Goal: Task Accomplishment & Management: Complete application form

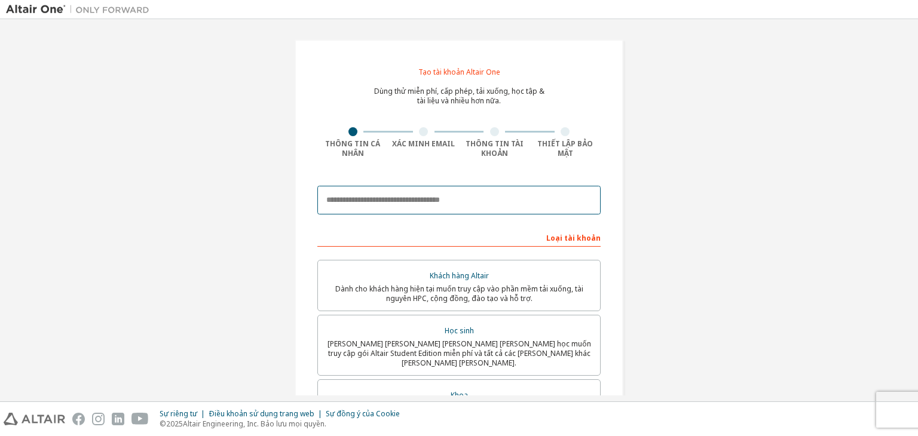
click at [545, 195] on input "email" at bounding box center [458, 200] width 283 height 29
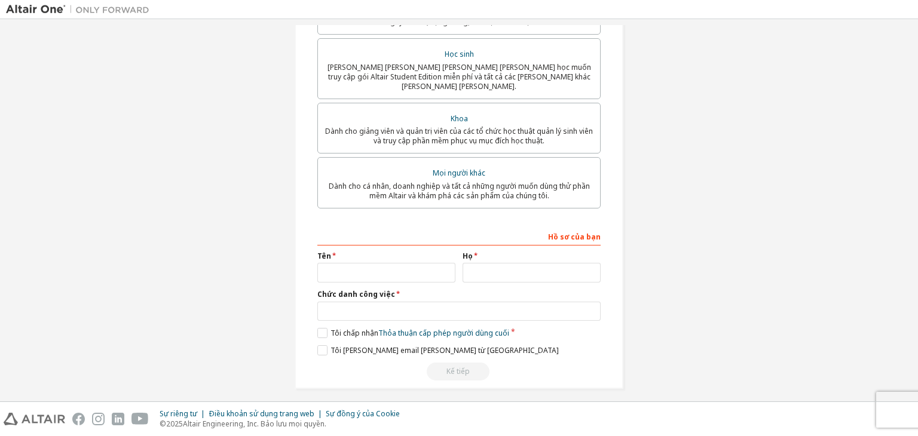
type input "**********"
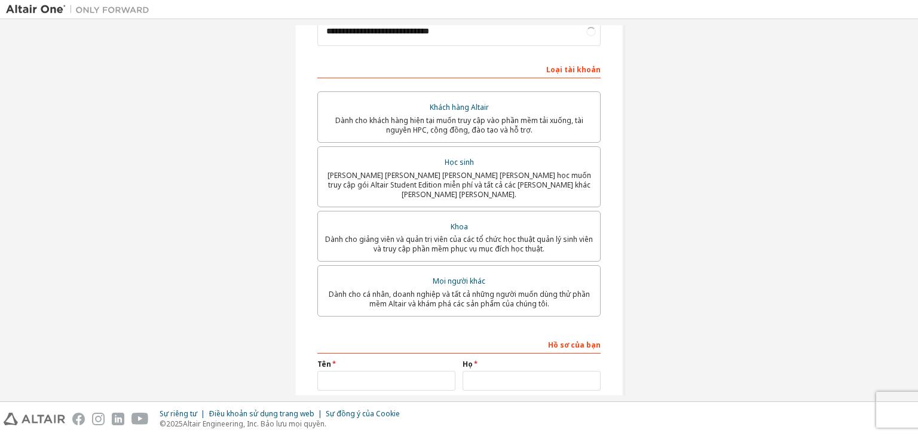
click at [393, 273] on div "Mọi người khác" at bounding box center [459, 281] width 268 height 17
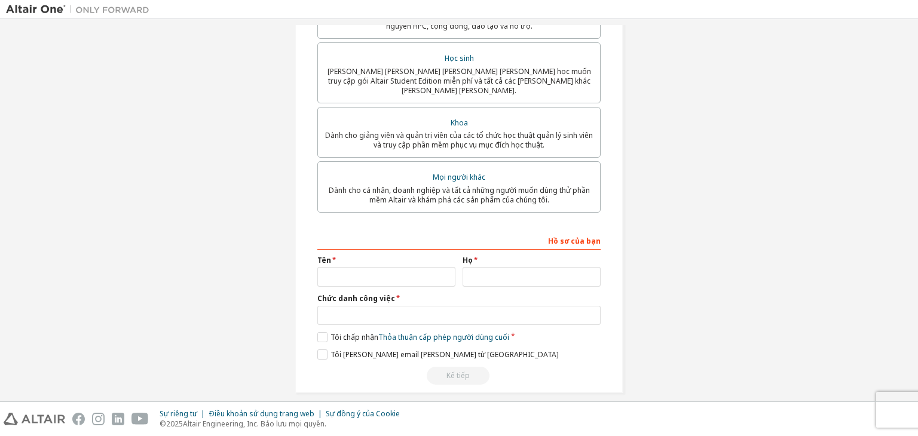
scroll to position [277, 0]
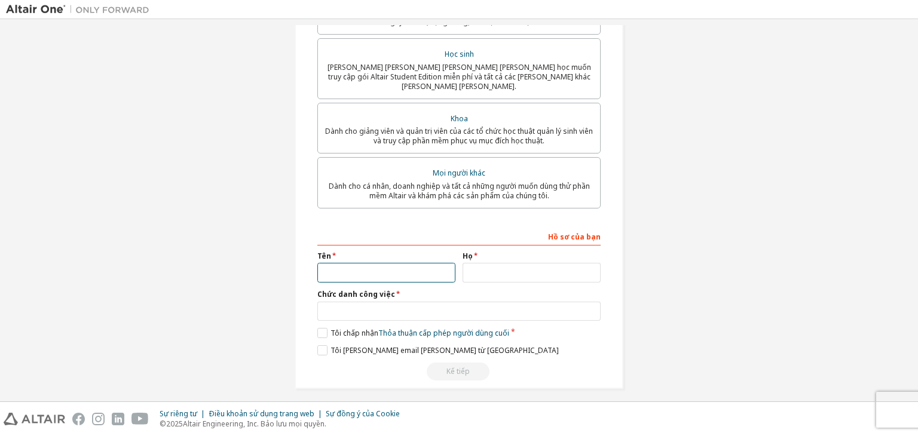
click at [370, 267] on input "text" at bounding box center [386, 273] width 138 height 20
type input "***"
click at [522, 271] on input "text" at bounding box center [531, 273] width 138 height 20
type input "***"
click at [456, 309] on input "text" at bounding box center [458, 312] width 283 height 20
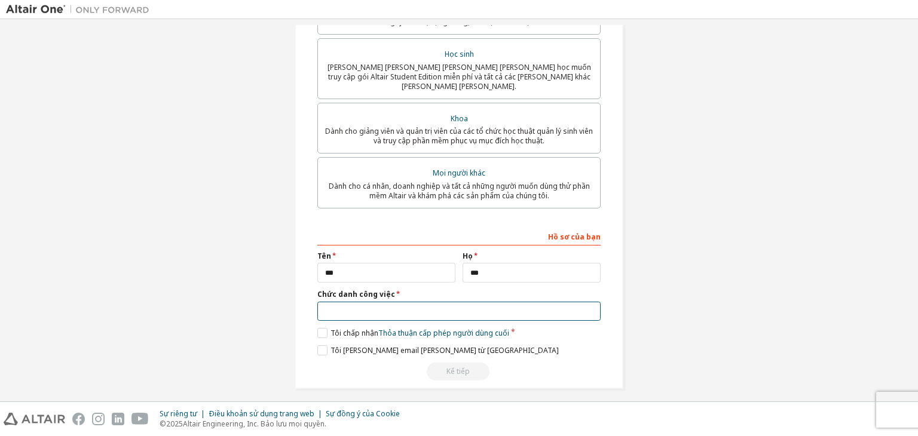
type input "*"
type input "*********"
click at [322, 328] on label "Tôi chấp nhận Thỏa thuận cấp phép người dùng cuối" at bounding box center [413, 333] width 192 height 10
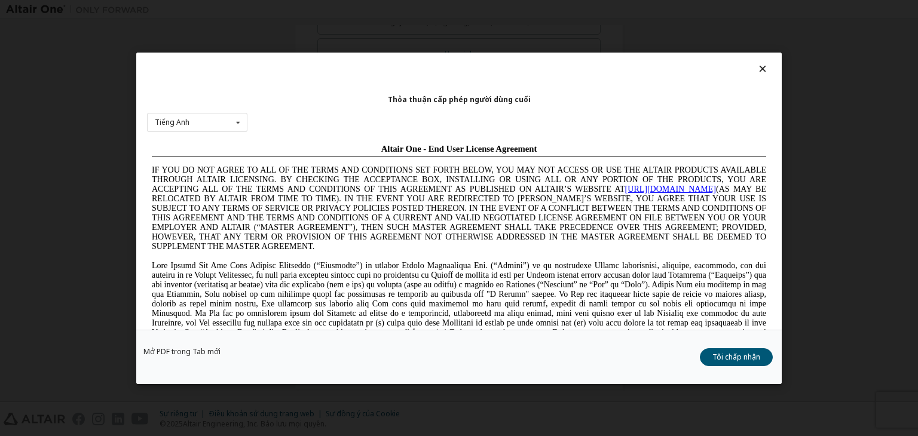
scroll to position [0, 0]
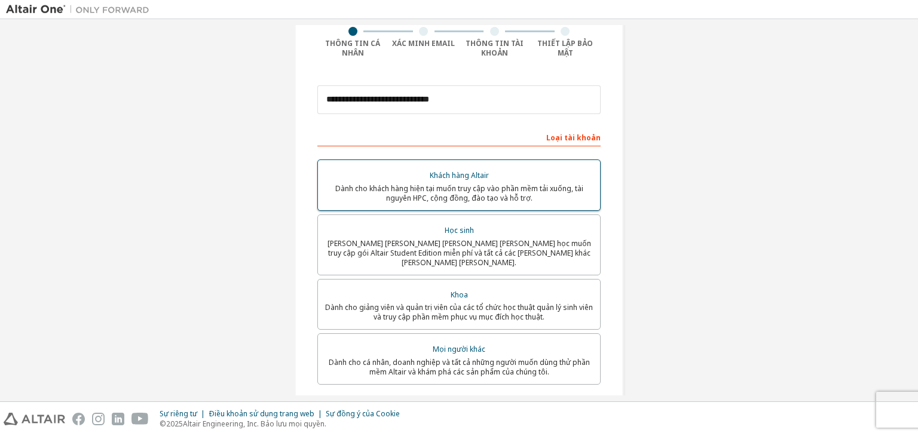
scroll to position [97, 0]
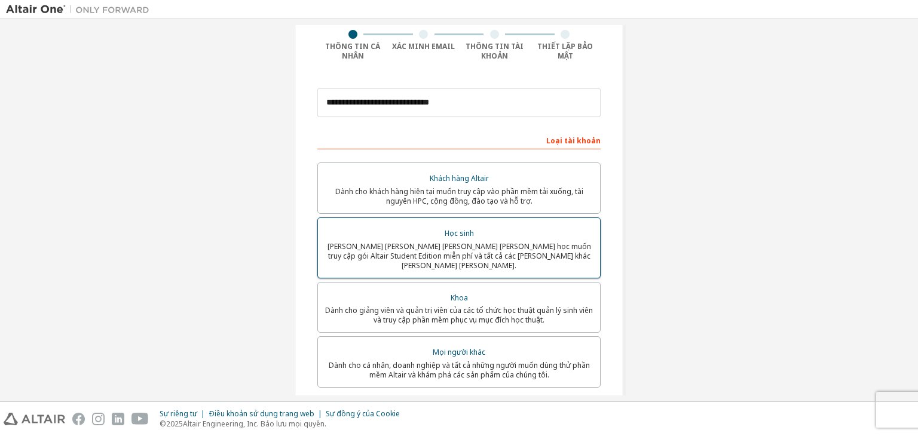
click at [478, 247] on font "[PERSON_NAME] [PERSON_NAME] [PERSON_NAME] [PERSON_NAME] học muốn truy cập gói A…" at bounding box center [458, 255] width 263 height 29
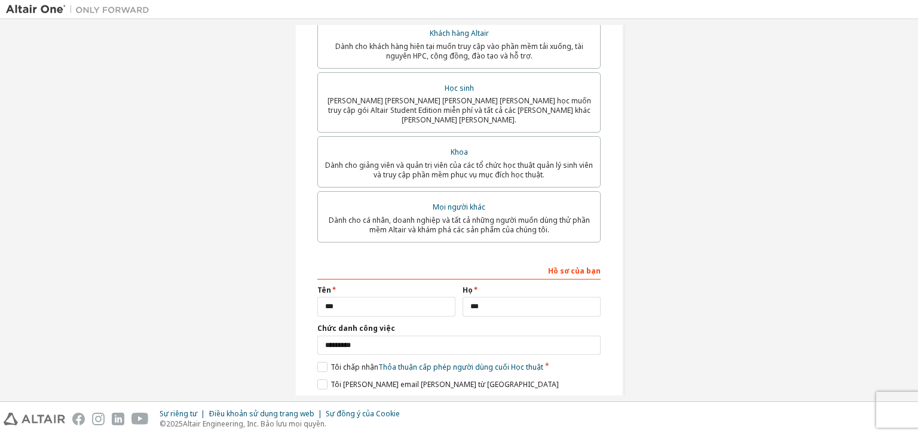
scroll to position [299, 0]
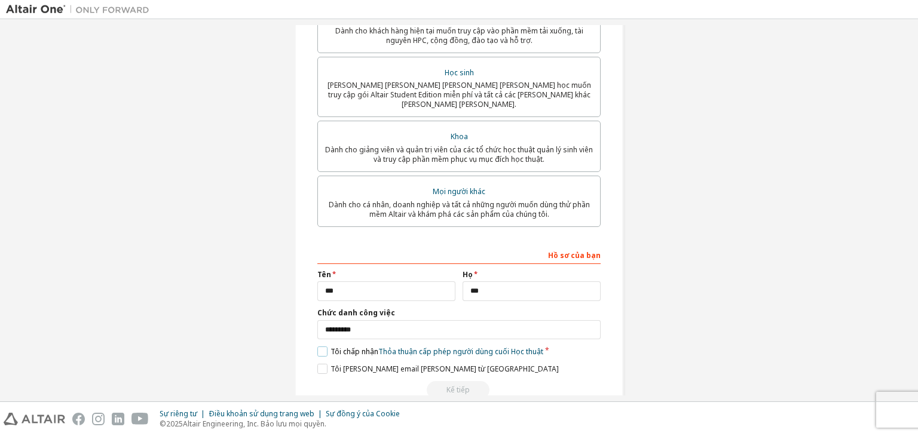
click at [320, 347] on label "Tôi chấp nhận Thỏa thuận cấp phép người dùng cuối Học thuật" at bounding box center [430, 352] width 226 height 10
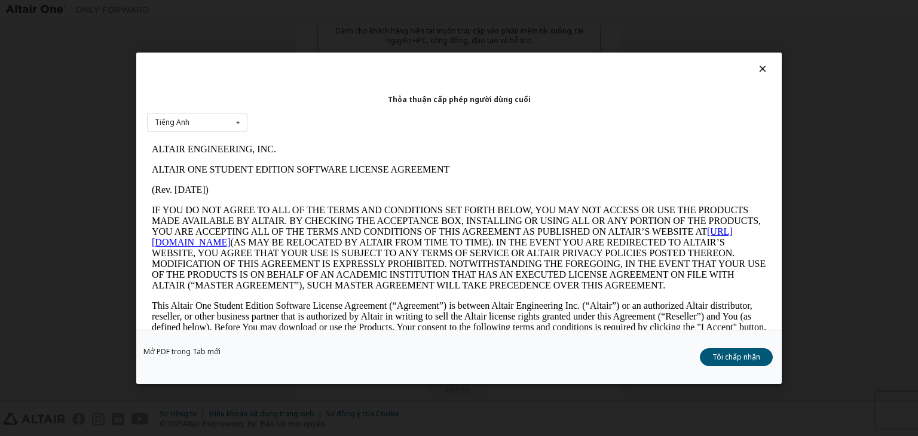
scroll to position [0, 0]
click at [726, 359] on font "Tôi chấp nhận" at bounding box center [736, 357] width 48 height 10
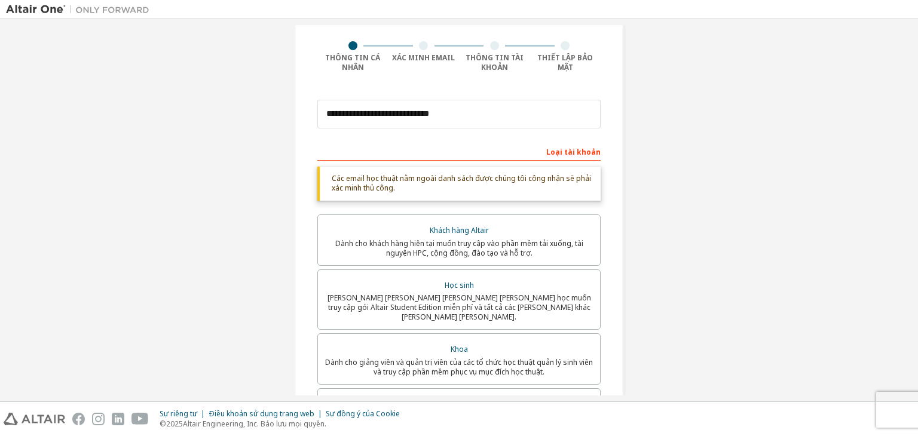
scroll to position [318, 0]
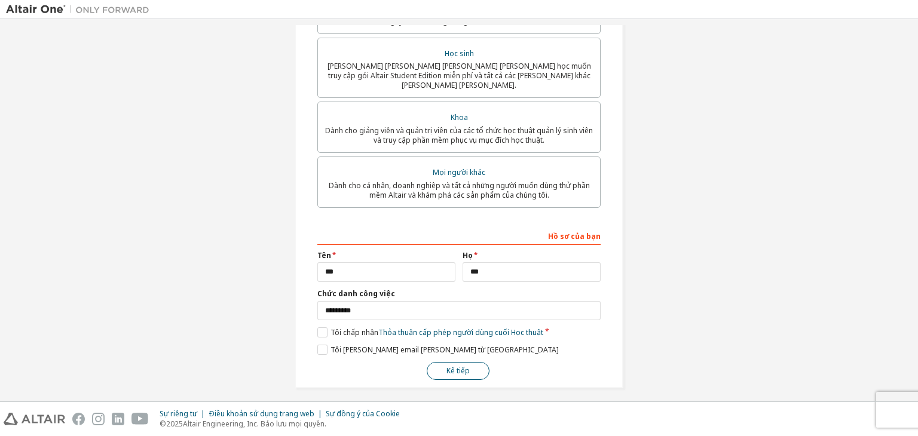
click at [459, 366] on font "Kế tiếp" at bounding box center [457, 371] width 23 height 10
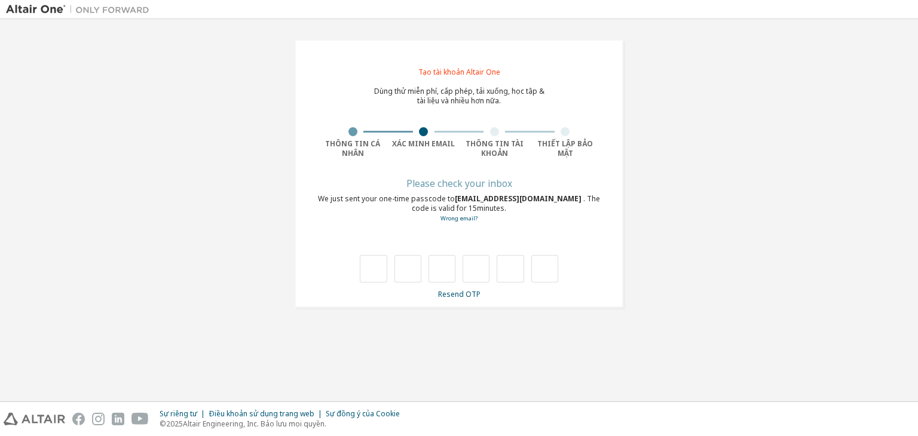
scroll to position [0, 0]
click at [361, 127] on div at bounding box center [352, 131] width 71 height 9
click at [347, 132] on div at bounding box center [352, 131] width 71 height 9
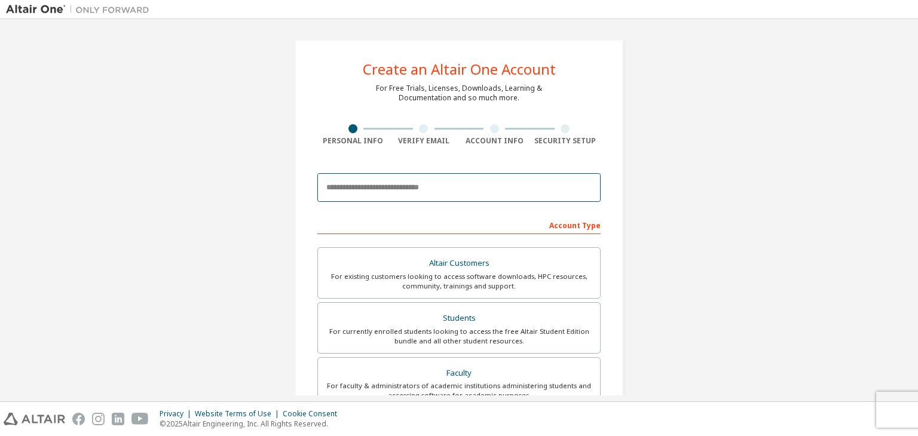
click at [404, 189] on input "email" at bounding box center [458, 187] width 283 height 29
click at [418, 188] on input "**********" at bounding box center [458, 187] width 283 height 29
click at [395, 187] on input "**********" at bounding box center [458, 187] width 283 height 29
drag, startPoint x: 431, startPoint y: 177, endPoint x: 424, endPoint y: 188, distance: 12.4
click at [428, 178] on input "**********" at bounding box center [458, 187] width 283 height 29
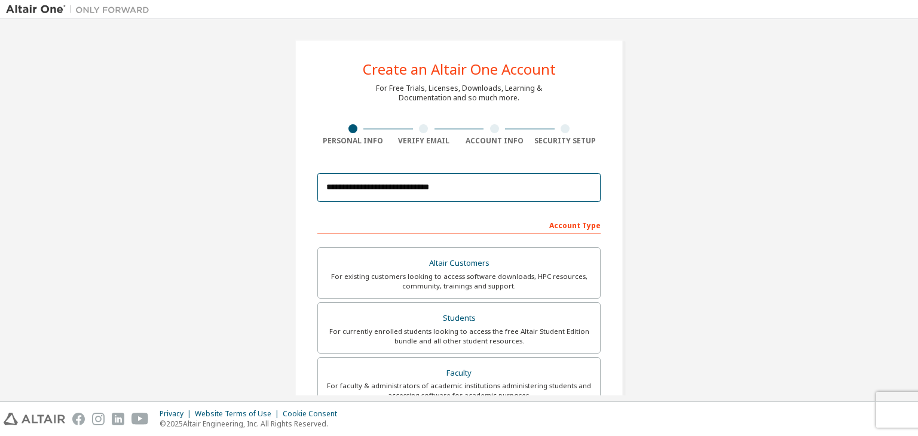
click at [424, 188] on input "**********" at bounding box center [458, 187] width 283 height 29
click at [467, 187] on input "**********" at bounding box center [458, 187] width 283 height 29
drag, startPoint x: 444, startPoint y: 190, endPoint x: 306, endPoint y: 192, distance: 138.0
click at [306, 192] on div "**********" at bounding box center [459, 341] width 329 height 604
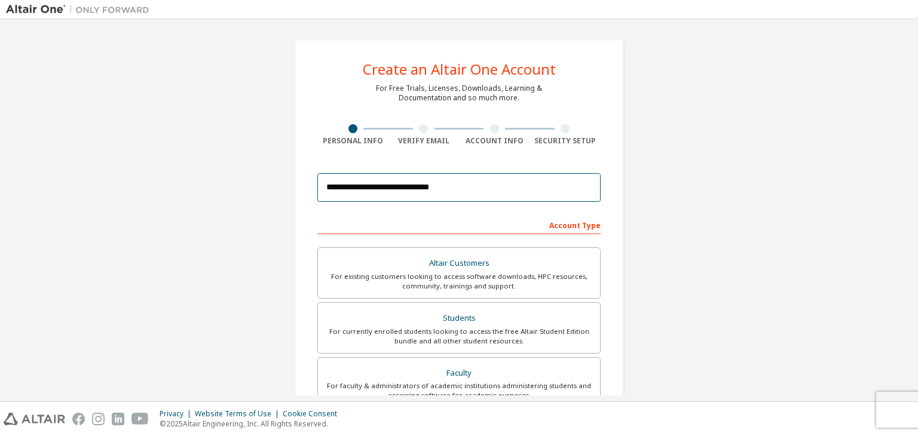
click at [459, 188] on input "**********" at bounding box center [458, 187] width 283 height 29
drag, startPoint x: 459, startPoint y: 188, endPoint x: 447, endPoint y: 186, distance: 11.5
click at [447, 186] on input "**********" at bounding box center [458, 187] width 283 height 29
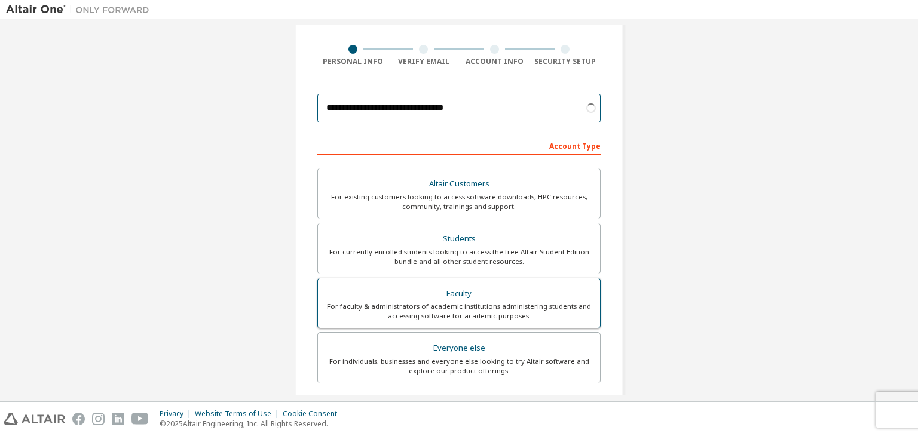
scroll to position [119, 0]
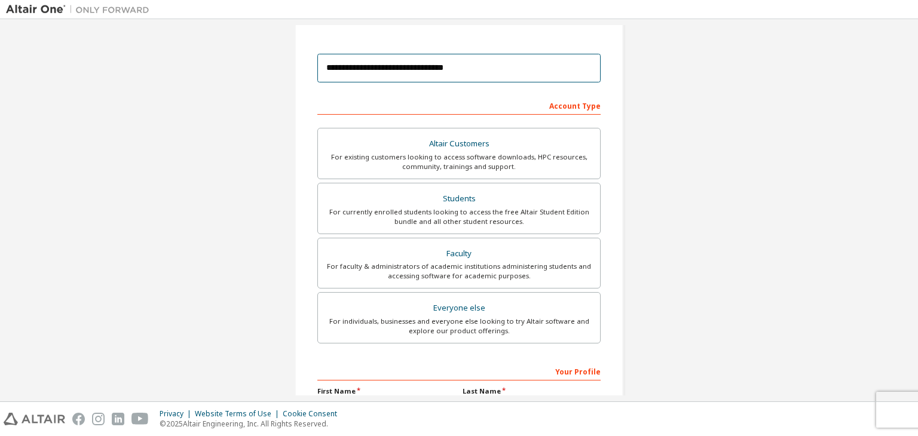
type input "**********"
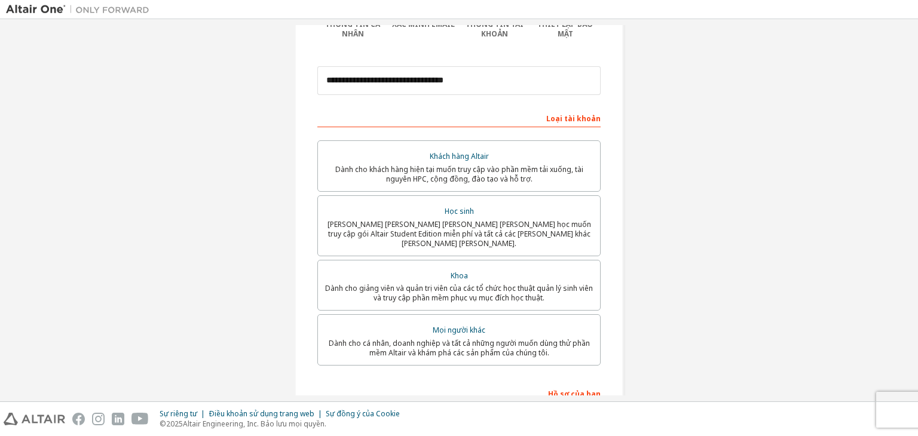
scroll to position [122, 0]
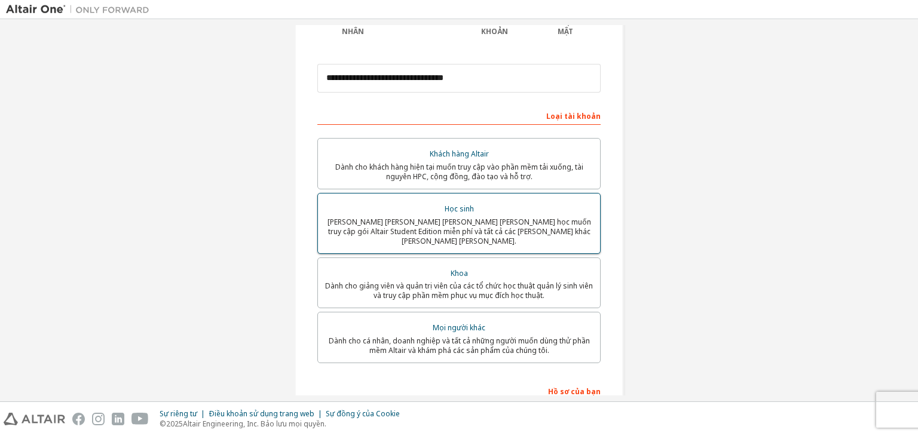
click at [456, 231] on font "[PERSON_NAME] [PERSON_NAME] [PERSON_NAME] [PERSON_NAME] học muốn truy cập gói A…" at bounding box center [458, 231] width 263 height 29
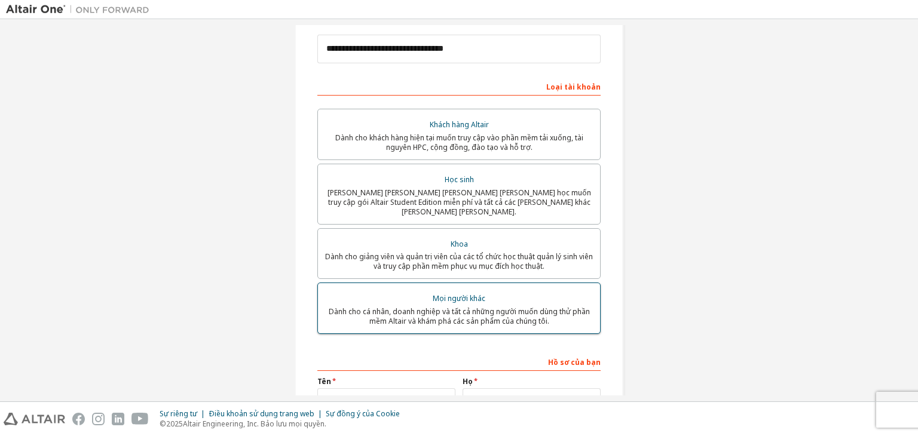
scroll to position [241, 0]
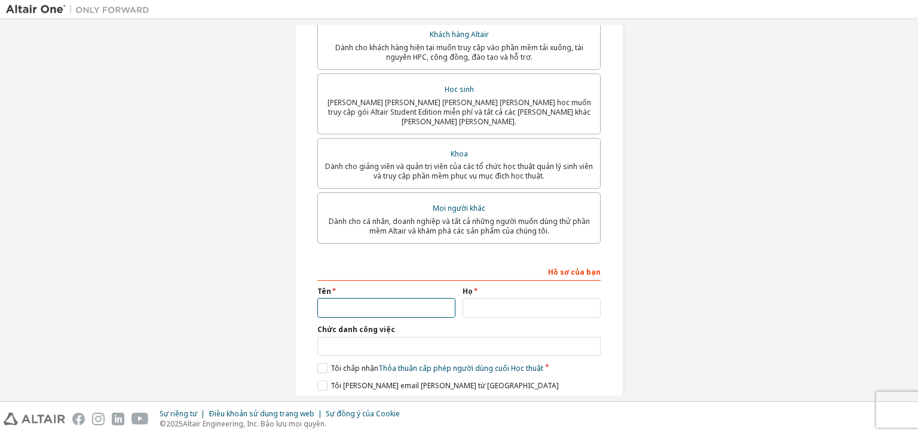
drag, startPoint x: 384, startPoint y: 305, endPoint x: 395, endPoint y: 299, distance: 12.6
click at [384, 305] on input "text" at bounding box center [386, 308] width 138 height 20
type input "***"
click at [476, 303] on input "text" at bounding box center [531, 308] width 138 height 20
type input "**"
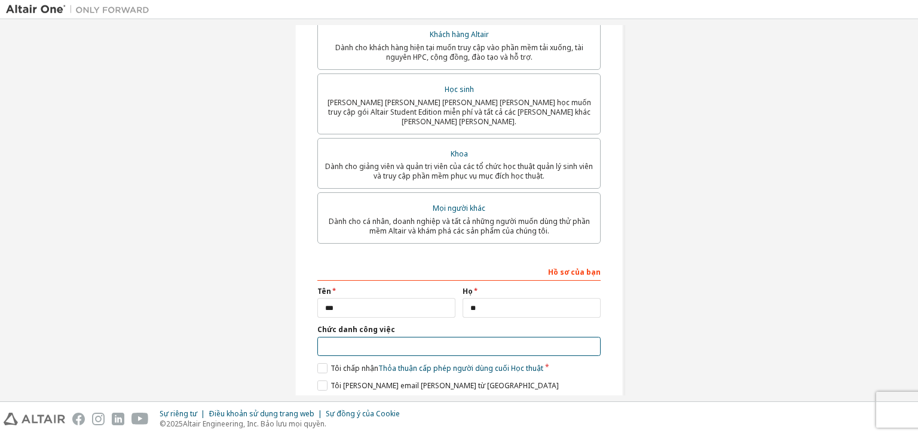
click at [453, 337] on input "text" at bounding box center [458, 347] width 283 height 20
type input "*********"
click at [320, 363] on label "Tôi chấp nhận Thỏa thuận cấp phép người dùng cuối Học thuật" at bounding box center [430, 368] width 226 height 10
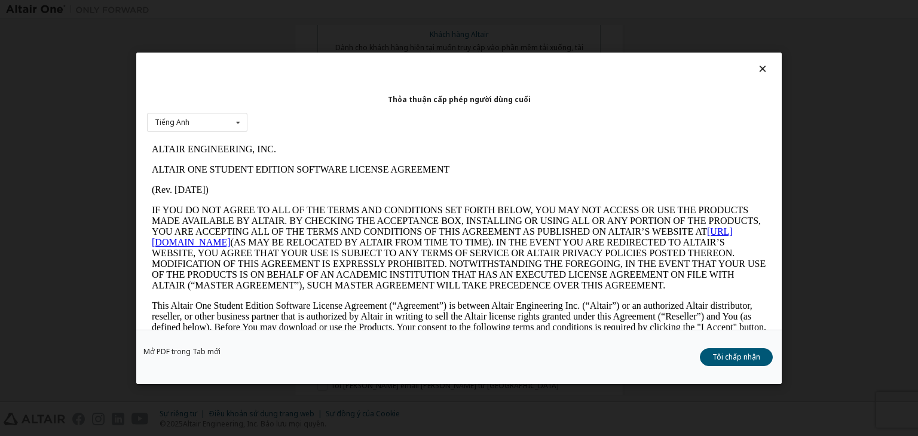
scroll to position [0, 0]
click at [726, 363] on button "Tôi chấp nhận" at bounding box center [736, 357] width 73 height 18
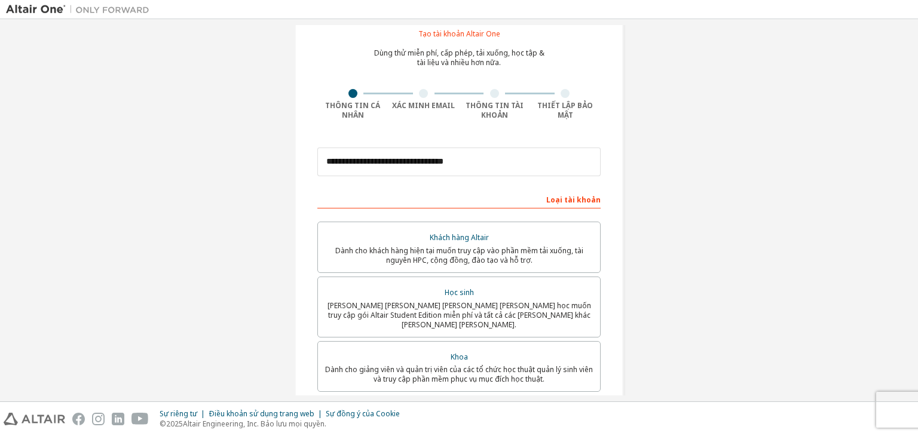
scroll to position [277, 0]
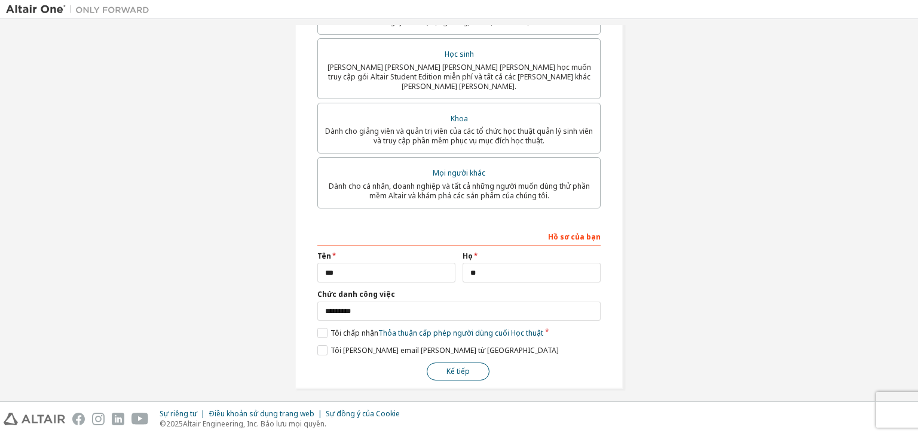
click at [478, 363] on button "Kế tiếp" at bounding box center [458, 372] width 63 height 18
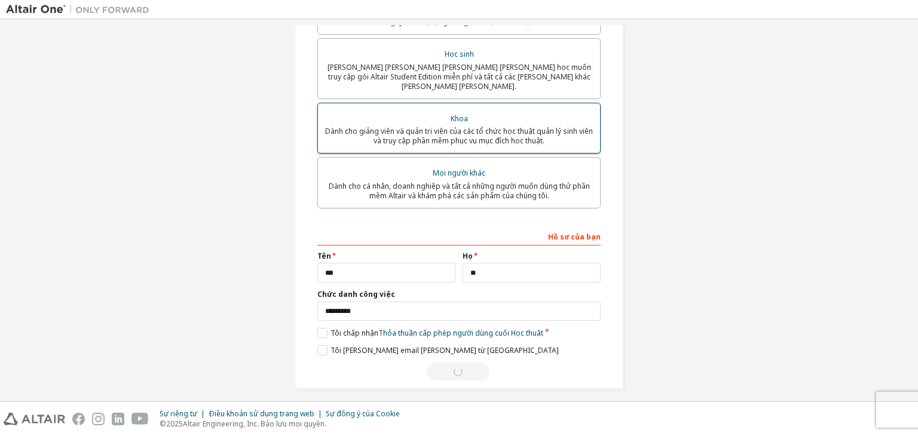
scroll to position [0, 0]
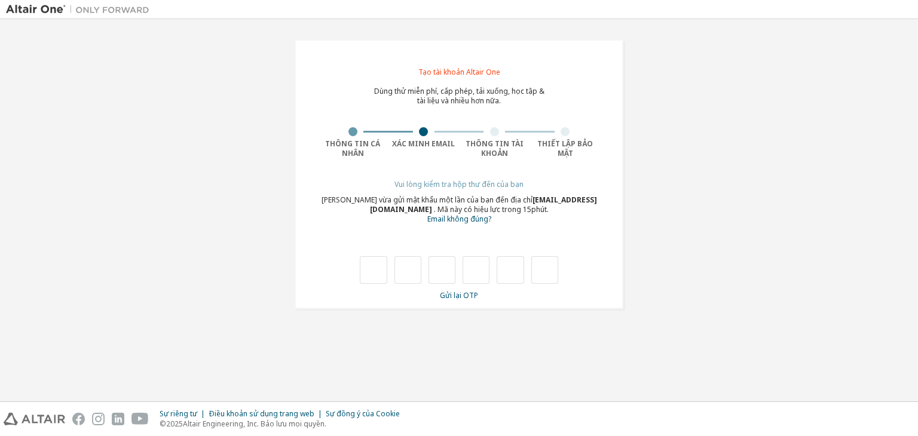
type input "*"
drag, startPoint x: 479, startPoint y: 268, endPoint x: 393, endPoint y: 269, distance: 86.0
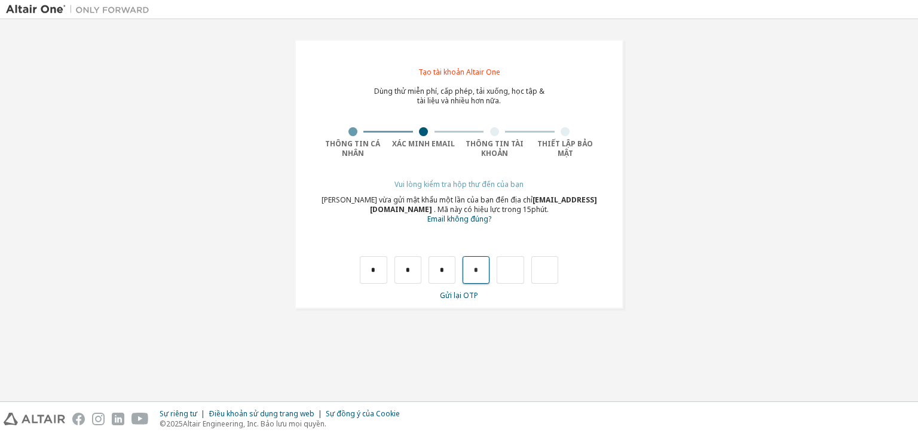
click at [393, 269] on div "* * * *" at bounding box center [459, 269] width 198 height 27
type input "*"
click at [406, 281] on input "*" at bounding box center [407, 269] width 27 height 27
drag, startPoint x: 412, startPoint y: 274, endPoint x: 397, endPoint y: 274, distance: 15.5
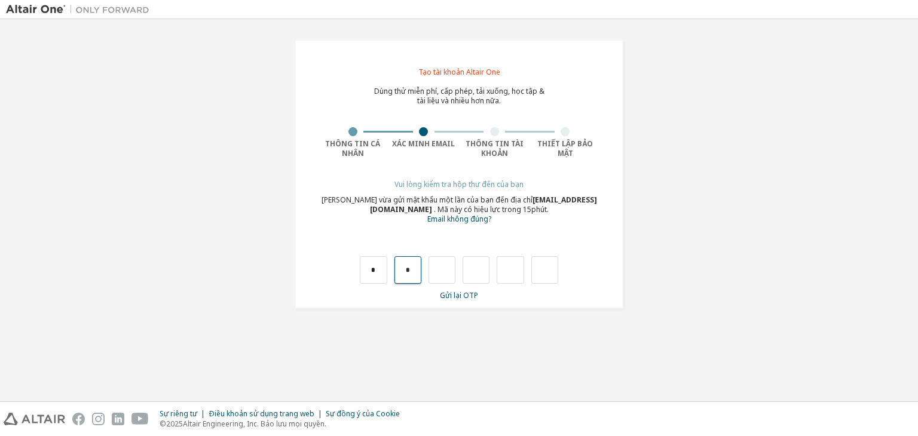
click at [397, 274] on input "*" at bounding box center [407, 269] width 27 height 27
type input "*"
drag, startPoint x: 447, startPoint y: 273, endPoint x: 440, endPoint y: 270, distance: 7.8
click at [440, 270] on input "*" at bounding box center [441, 269] width 27 height 27
type input "*"
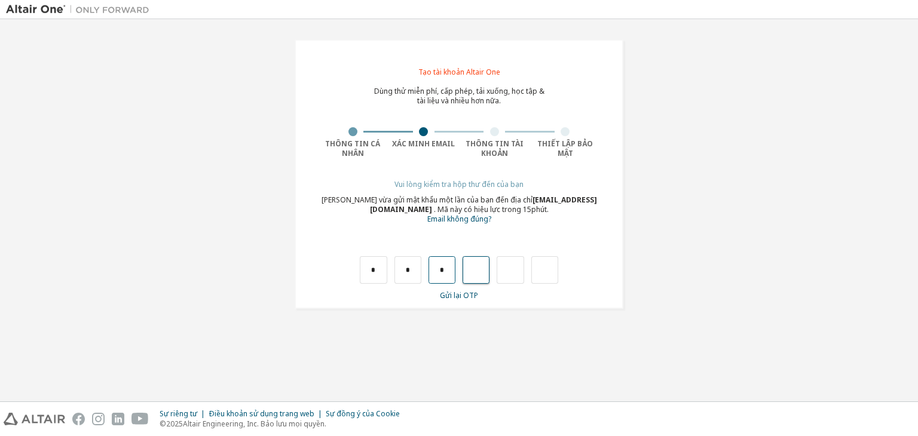
type input "*"
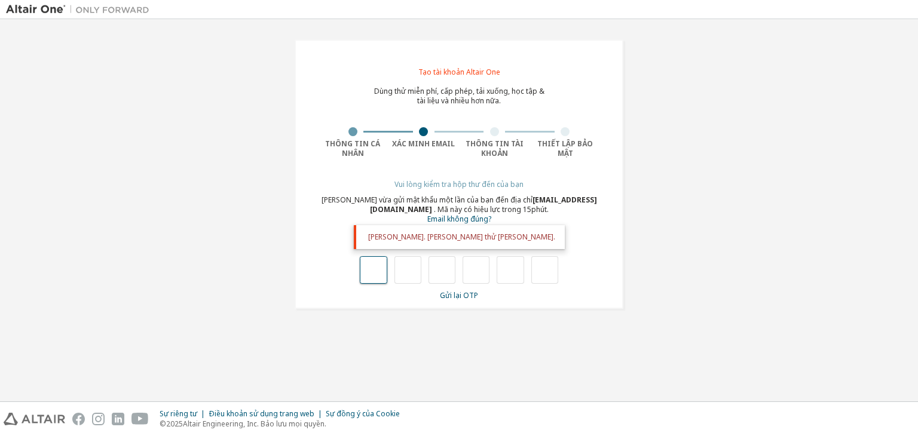
click at [381, 269] on input "text" at bounding box center [373, 269] width 27 height 27
click at [533, 277] on input "text" at bounding box center [544, 269] width 27 height 27
click at [370, 261] on input "text" at bounding box center [373, 269] width 27 height 27
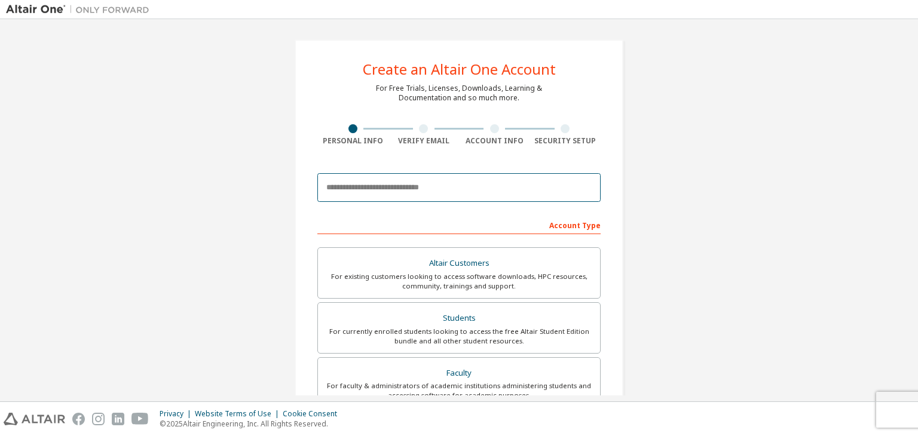
click at [381, 185] on input "email" at bounding box center [458, 187] width 283 height 29
type input "**********"
drag, startPoint x: 468, startPoint y: 188, endPoint x: 435, endPoint y: 192, distance: 33.8
click at [435, 192] on input "**********" at bounding box center [458, 187] width 283 height 29
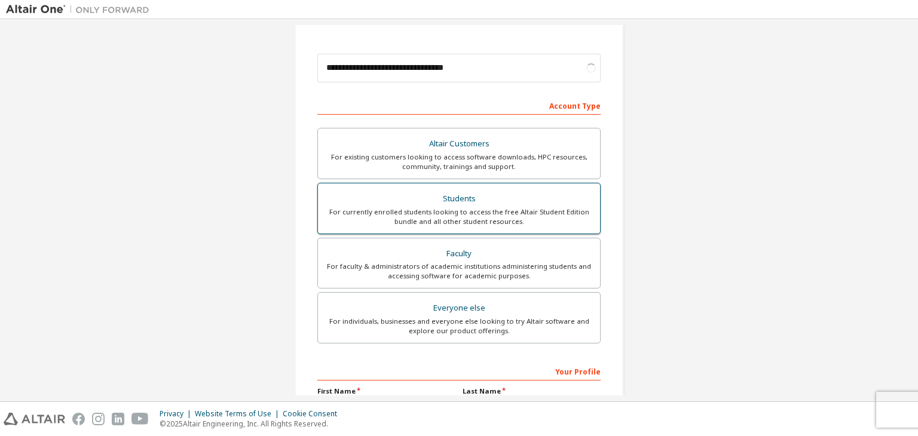
click at [471, 207] on div "For currently enrolled students looking to access the free Altair Student Editi…" at bounding box center [459, 216] width 268 height 19
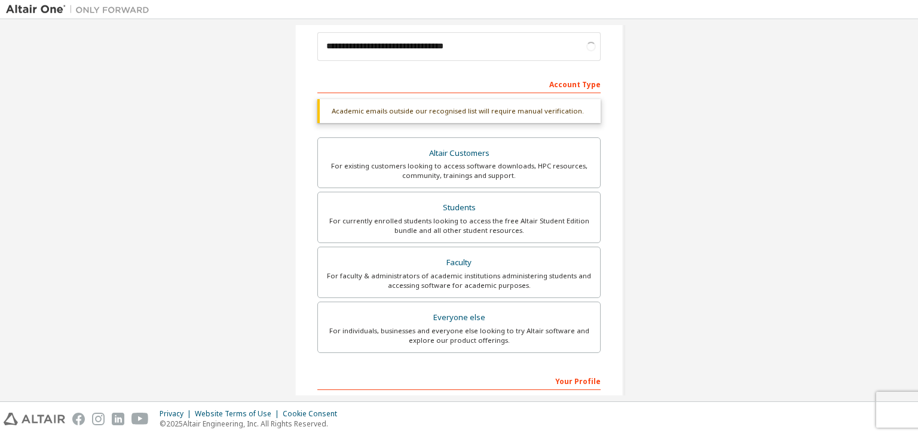
scroll to position [291, 0]
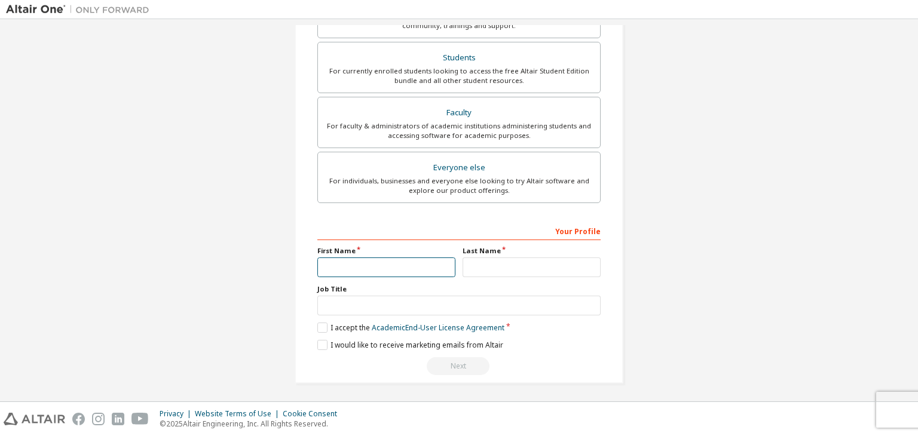
click at [380, 263] on input "text" at bounding box center [386, 267] width 138 height 20
type input "***"
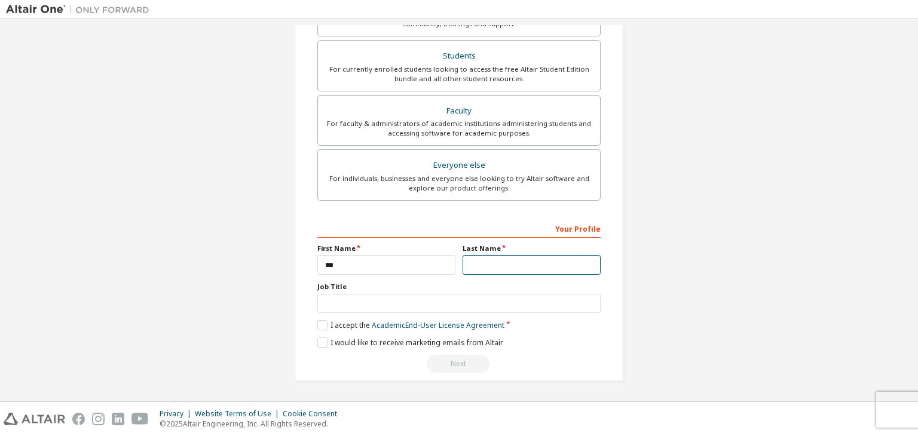
scroll to position [260, 0]
click at [482, 266] on input "text" at bounding box center [531, 267] width 138 height 20
type input "**"
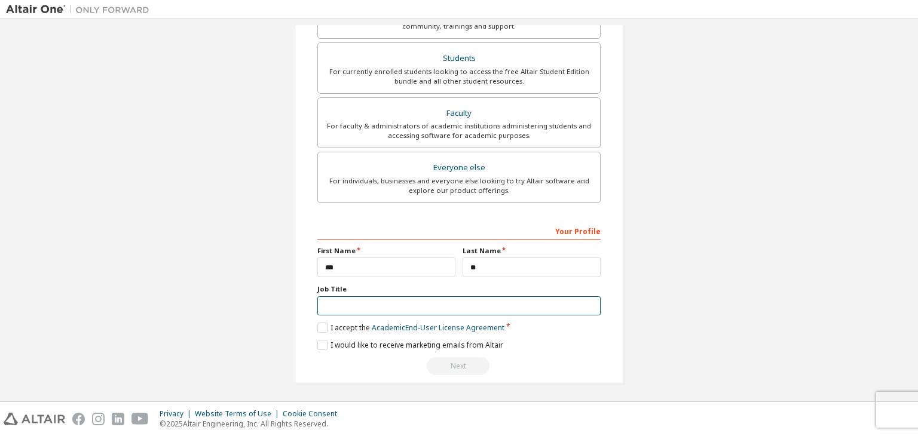
click at [378, 309] on input "text" at bounding box center [458, 306] width 283 height 20
type input "*********"
click at [319, 323] on label "I accept the Academic End-User License Agreement" at bounding box center [410, 328] width 187 height 10
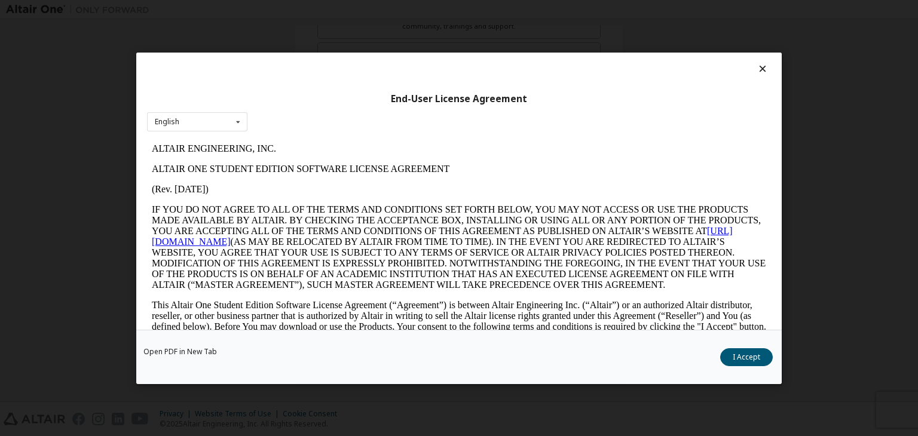
scroll to position [0, 0]
click at [744, 358] on button "I Accept" at bounding box center [746, 357] width 53 height 18
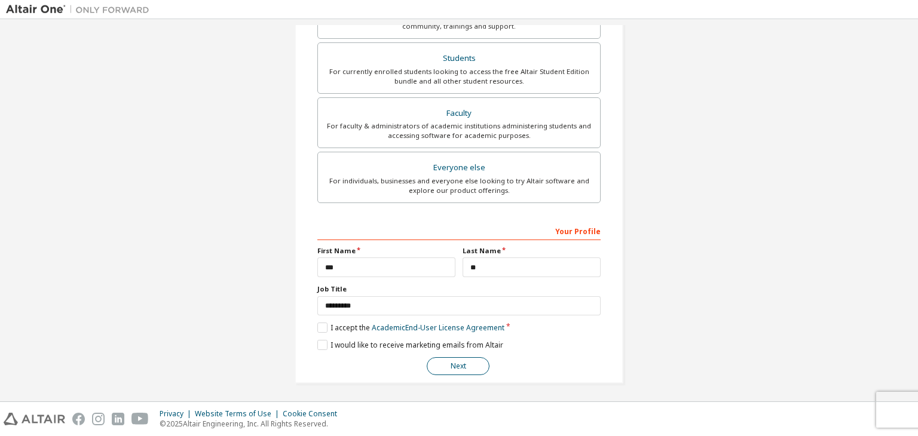
click at [462, 364] on button "Next" at bounding box center [458, 366] width 63 height 18
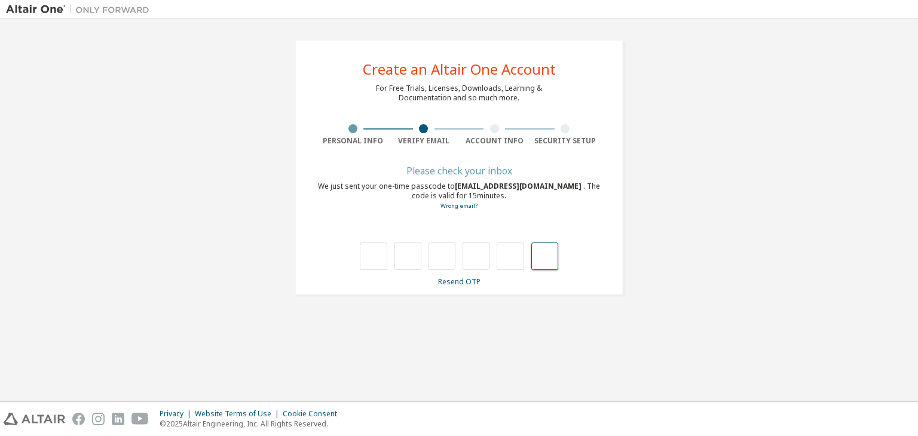
click at [545, 261] on input "text" at bounding box center [544, 256] width 27 height 27
type input "*"
click at [507, 260] on div at bounding box center [502, 256] width 27 height 27
click at [372, 246] on input "text" at bounding box center [373, 256] width 27 height 27
type input "*"
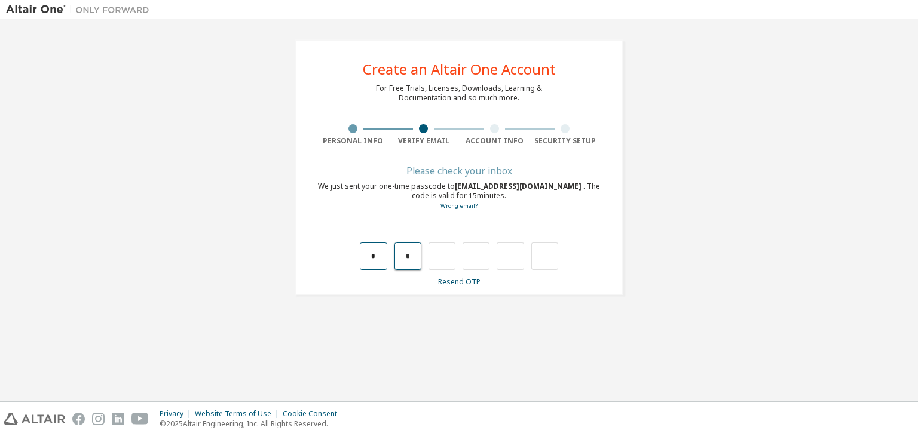
type input "*"
drag, startPoint x: 409, startPoint y: 259, endPoint x: 376, endPoint y: 258, distance: 32.3
click at [375, 258] on div "* * *" at bounding box center [459, 256] width 198 height 27
drag, startPoint x: 449, startPoint y: 257, endPoint x: 421, endPoint y: 261, distance: 28.9
click at [421, 261] on div "* * *" at bounding box center [459, 256] width 198 height 27
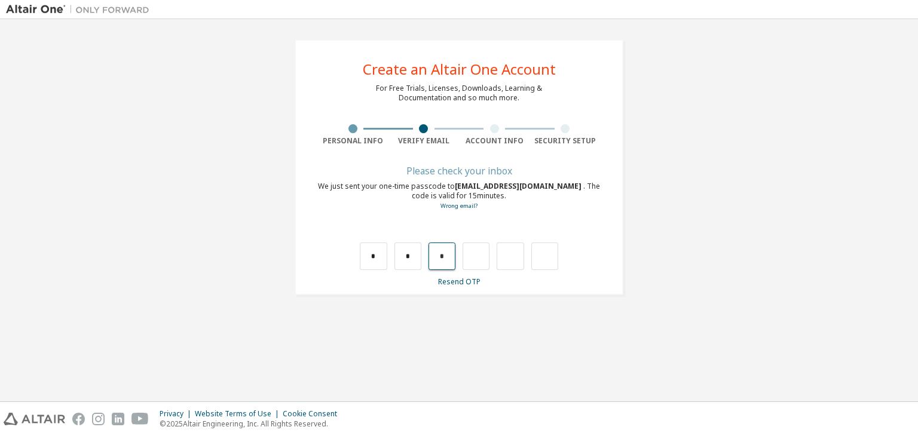
type input "*"
drag, startPoint x: 483, startPoint y: 259, endPoint x: 459, endPoint y: 262, distance: 24.1
click at [459, 262] on div "* * * *" at bounding box center [459, 256] width 198 height 27
type input "*"
drag, startPoint x: 513, startPoint y: 257, endPoint x: 502, endPoint y: 255, distance: 11.5
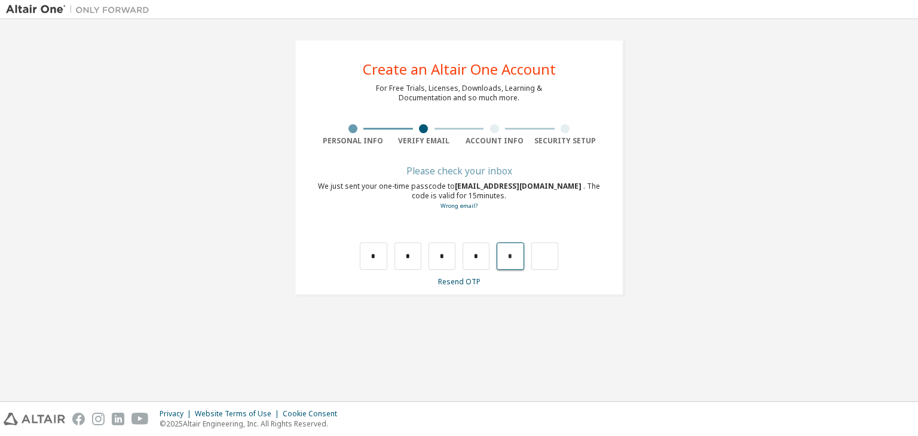
click at [502, 255] on input "*" at bounding box center [509, 256] width 27 height 27
type input "*"
click at [381, 259] on input "text" at bounding box center [373, 256] width 27 height 27
type input "*"
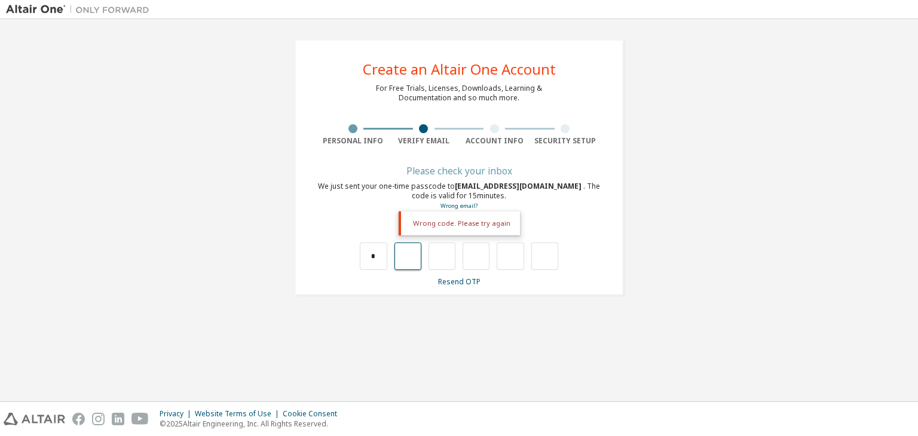
type input "*"
drag, startPoint x: 473, startPoint y: 260, endPoint x: 379, endPoint y: 263, distance: 93.8
click at [379, 263] on div "* * * *" at bounding box center [459, 256] width 198 height 27
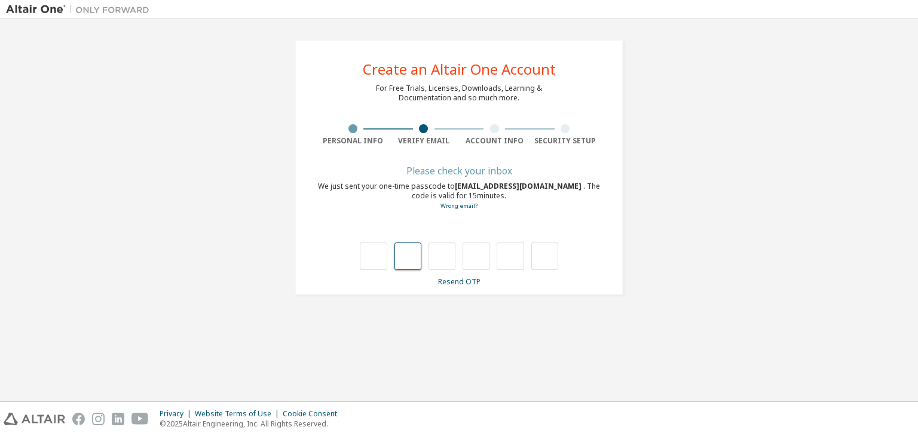
type input "*"
click at [418, 252] on input "*" at bounding box center [407, 256] width 27 height 27
type input "*"
click at [418, 252] on input "*" at bounding box center [407, 256] width 27 height 27
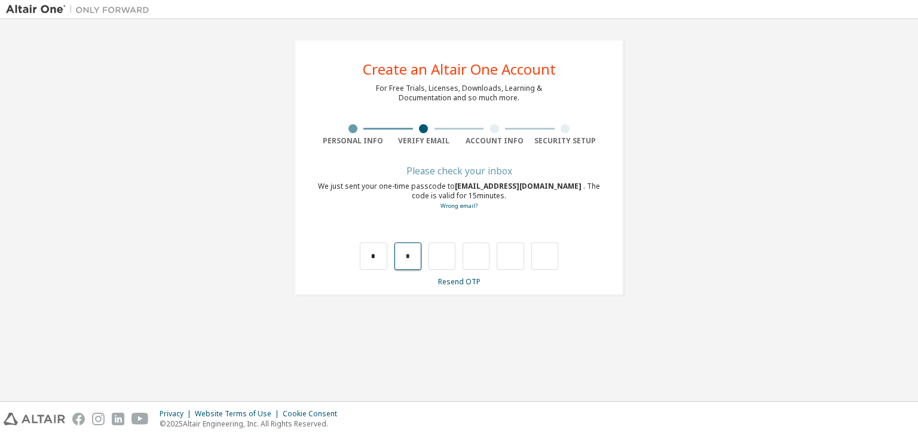
drag, startPoint x: 415, startPoint y: 264, endPoint x: 403, endPoint y: 262, distance: 11.6
click at [403, 262] on input "*" at bounding box center [407, 256] width 27 height 27
type input "*"
drag, startPoint x: 446, startPoint y: 256, endPoint x: 437, endPoint y: 259, distance: 8.7
click at [437, 259] on input "*" at bounding box center [441, 256] width 27 height 27
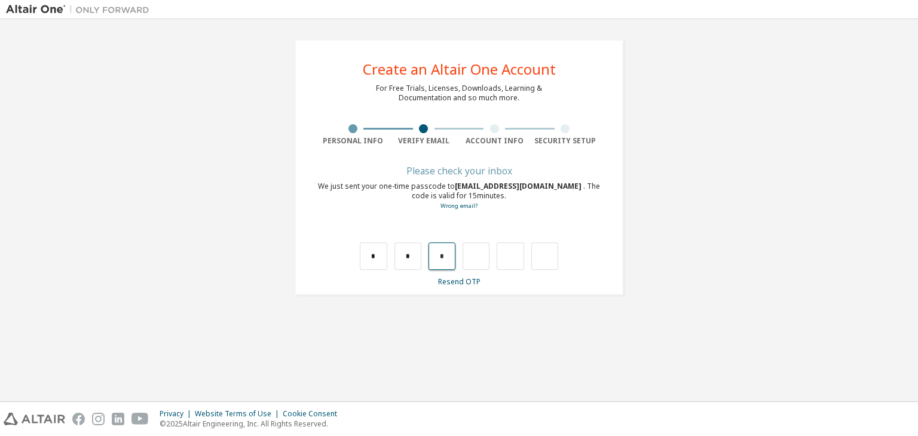
type input "*"
drag, startPoint x: 482, startPoint y: 261, endPoint x: 471, endPoint y: 257, distance: 11.5
click at [471, 257] on input "*" at bounding box center [475, 256] width 27 height 27
type input "*"
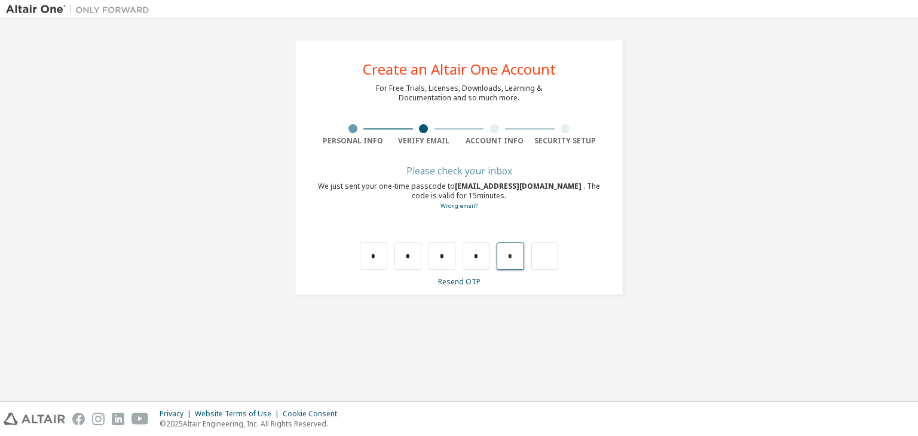
drag, startPoint x: 516, startPoint y: 260, endPoint x: 507, endPoint y: 260, distance: 9.6
click at [507, 260] on input "*" at bounding box center [509, 256] width 27 height 27
click at [502, 256] on input "text" at bounding box center [509, 256] width 27 height 27
type input "*"
